Goal: Task Accomplishment & Management: Complete application form

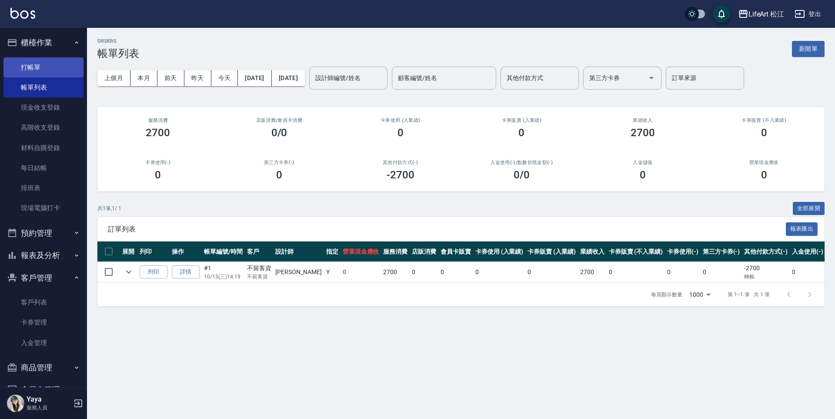
click at [24, 71] on link "打帳單" at bounding box center [43, 67] width 80 height 20
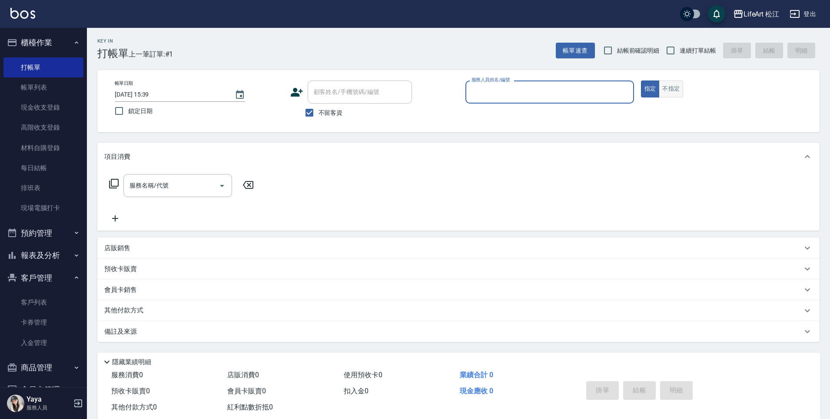
click at [679, 94] on button "不指定" at bounding box center [671, 88] width 24 height 17
click at [549, 91] on input "服務人員姓名/編號" at bounding box center [549, 91] width 161 height 15
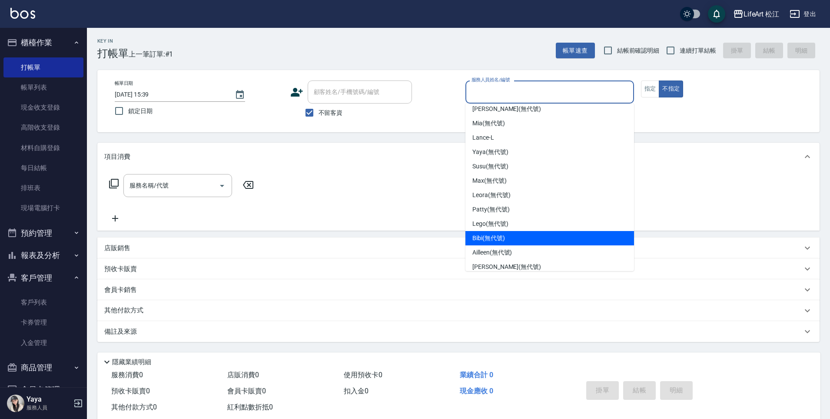
scroll to position [69, 0]
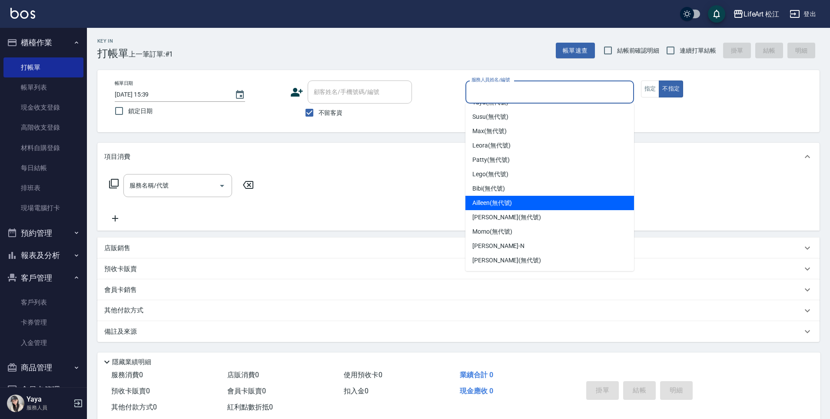
click at [489, 206] on span "Ailleen (無代號)" at bounding box center [492, 202] width 40 height 9
type input "Ailleen(無代號)"
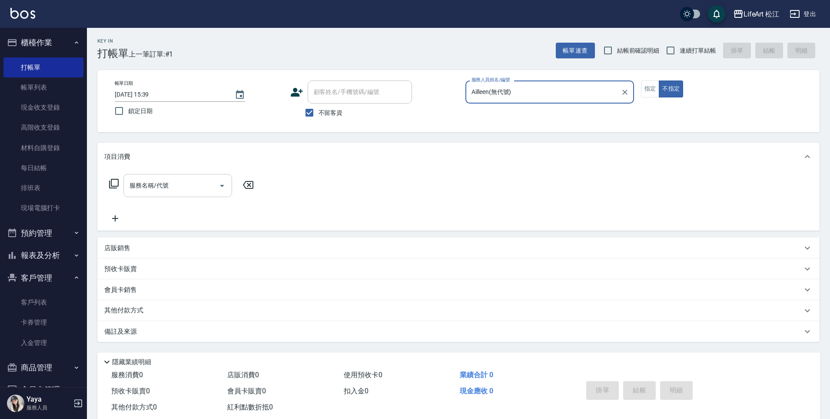
click at [189, 192] on input "服務名稱/代號" at bounding box center [171, 185] width 88 height 15
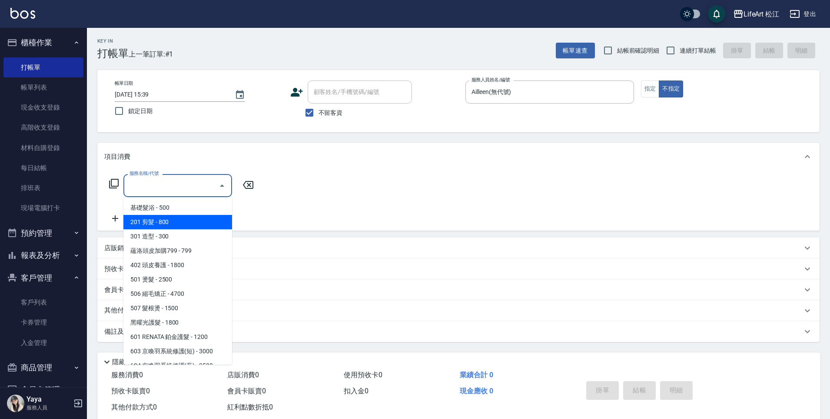
click at [174, 223] on span "201 剪髮 - 800" at bounding box center [177, 222] width 109 height 14
type input "201 剪髮(201)"
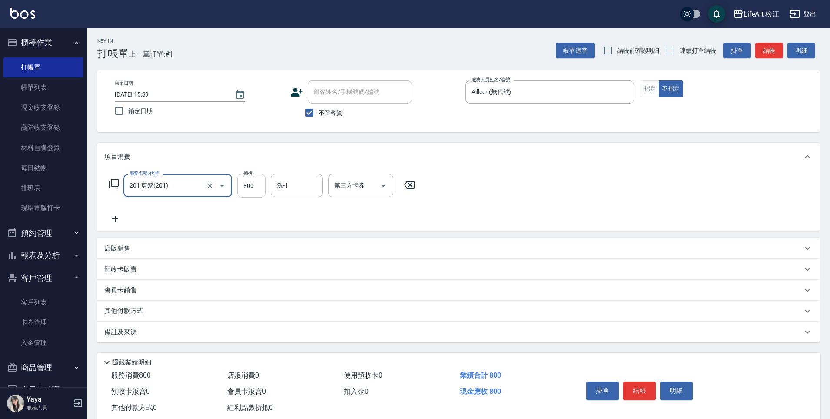
click at [248, 182] on input "800" at bounding box center [251, 185] width 28 height 23
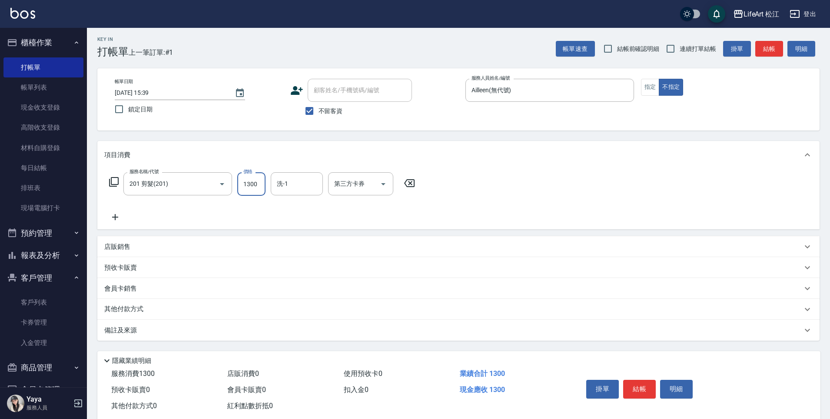
type input "1300"
click at [152, 326] on div "備註及來源" at bounding box center [453, 330] width 698 height 9
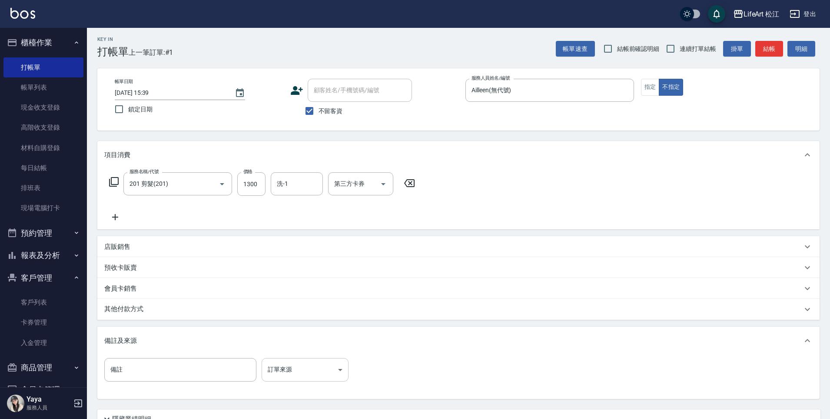
click at [279, 371] on body "LifeArt 松江 登出 櫃檯作業 打帳單 帳單列表 現金收支登錄 高階收支登錄 材料自購登錄 每日結帳 排班表 現場電腦打卡 預約管理 預約管理 單日預約…" at bounding box center [415, 245] width 830 height 495
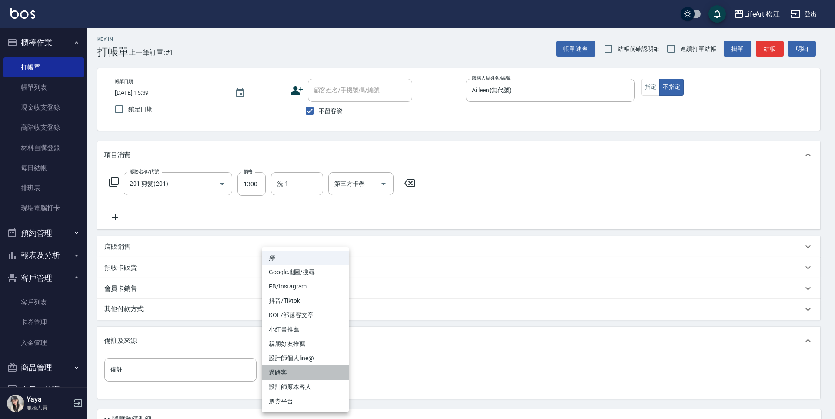
click at [283, 373] on li "過路客" at bounding box center [305, 372] width 87 height 14
type input "過路客"
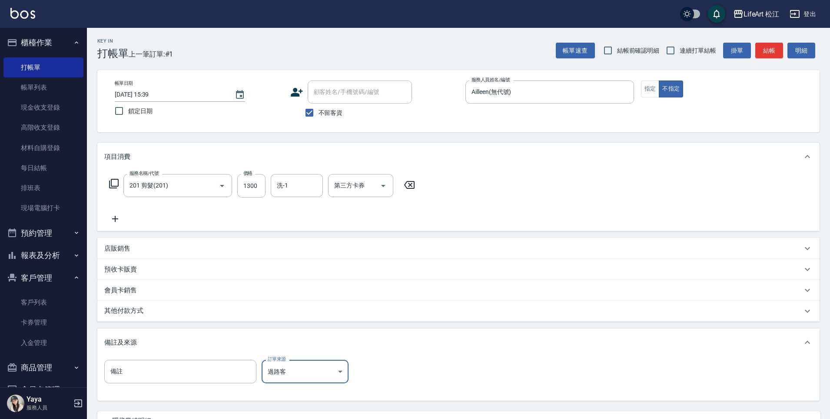
scroll to position [80, 0]
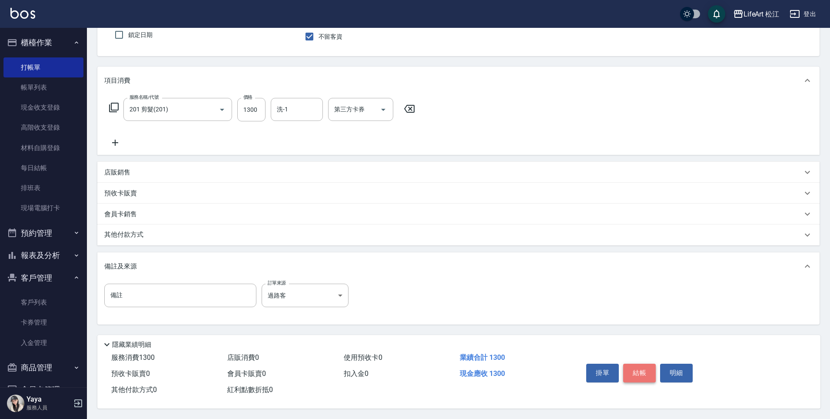
click at [638, 366] on button "結帳" at bounding box center [639, 372] width 33 height 18
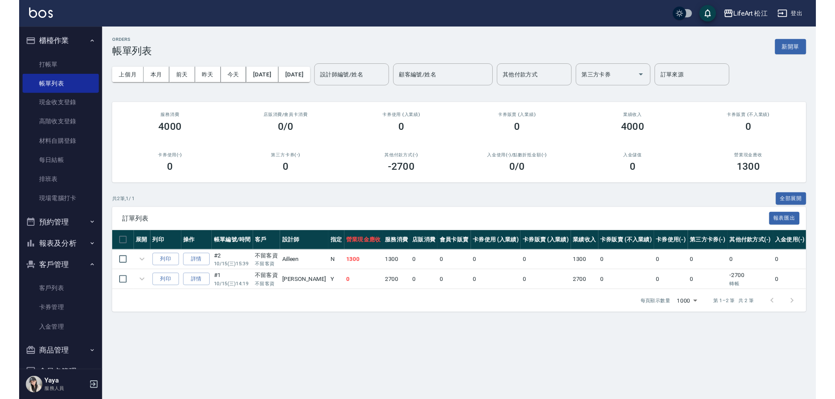
scroll to position [47, 0]
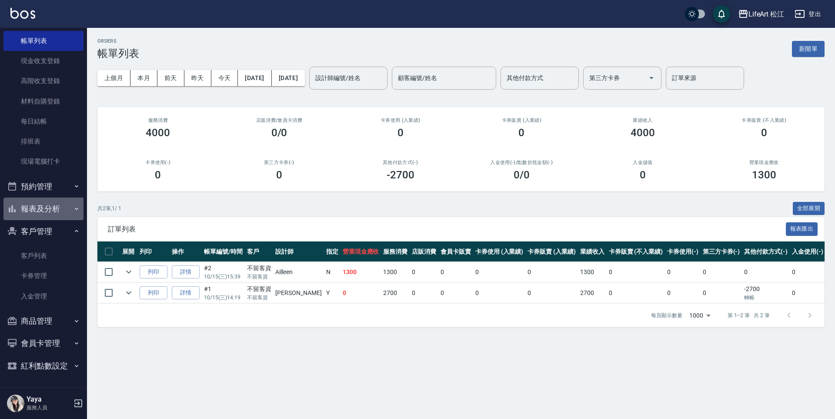
click at [44, 213] on button "報表及分析" at bounding box center [43, 208] width 80 height 23
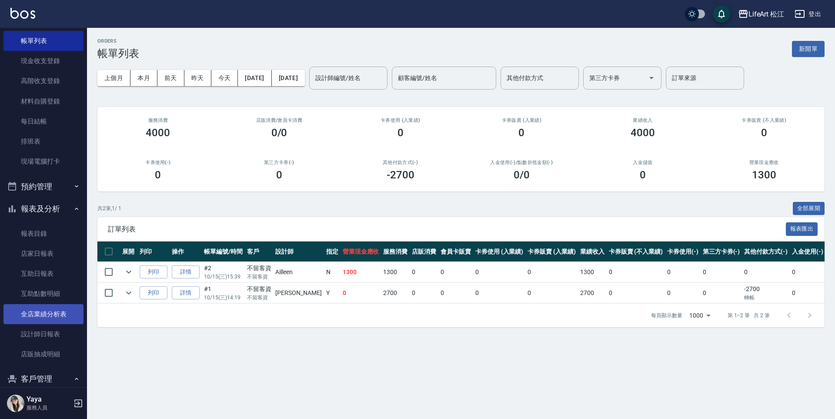
click at [35, 306] on link "全店業績分析表" at bounding box center [43, 314] width 80 height 20
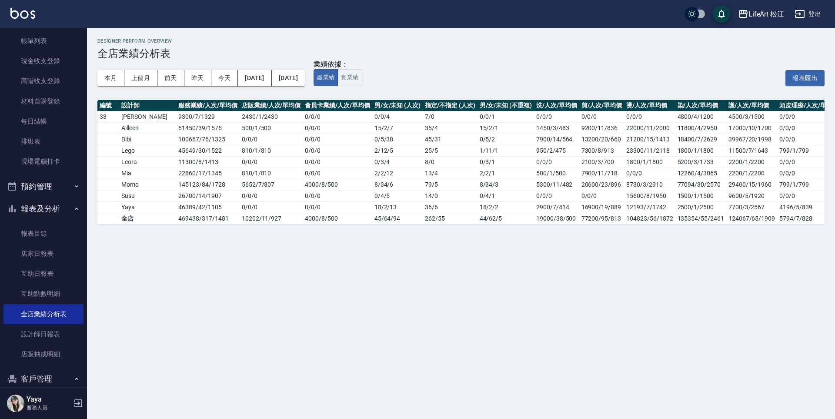
click at [114, 68] on div "本月 上個月 [DATE] [DATE] [DATE] [DATE] [DATE]" at bounding box center [200, 78] width 207 height 37
click at [198, 78] on button "昨天" at bounding box center [197, 78] width 27 height 16
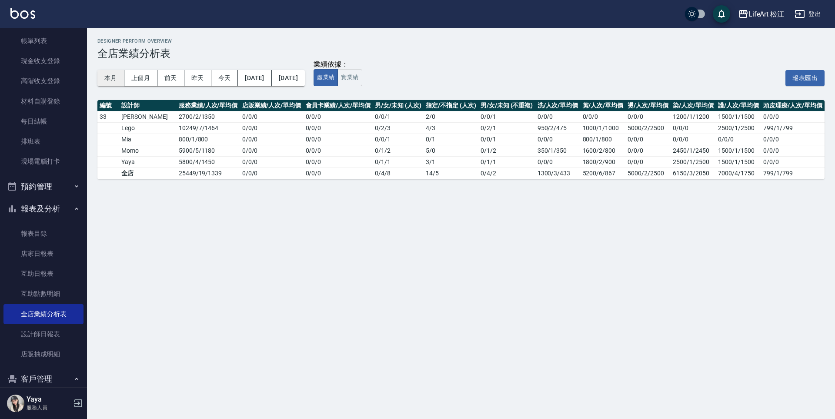
click at [115, 77] on button "本月" at bounding box center [110, 78] width 27 height 16
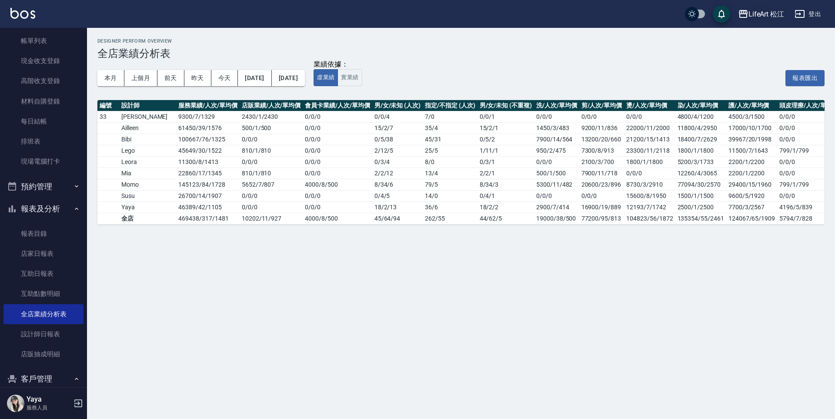
click at [758, 13] on div "LifeArt 松江" at bounding box center [766, 14] width 36 height 11
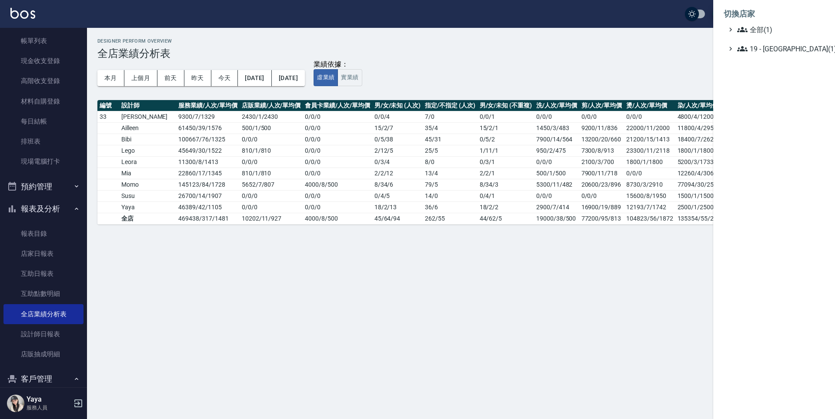
click at [699, 25] on div at bounding box center [417, 209] width 835 height 419
